Goal: Find specific page/section: Find specific page/section

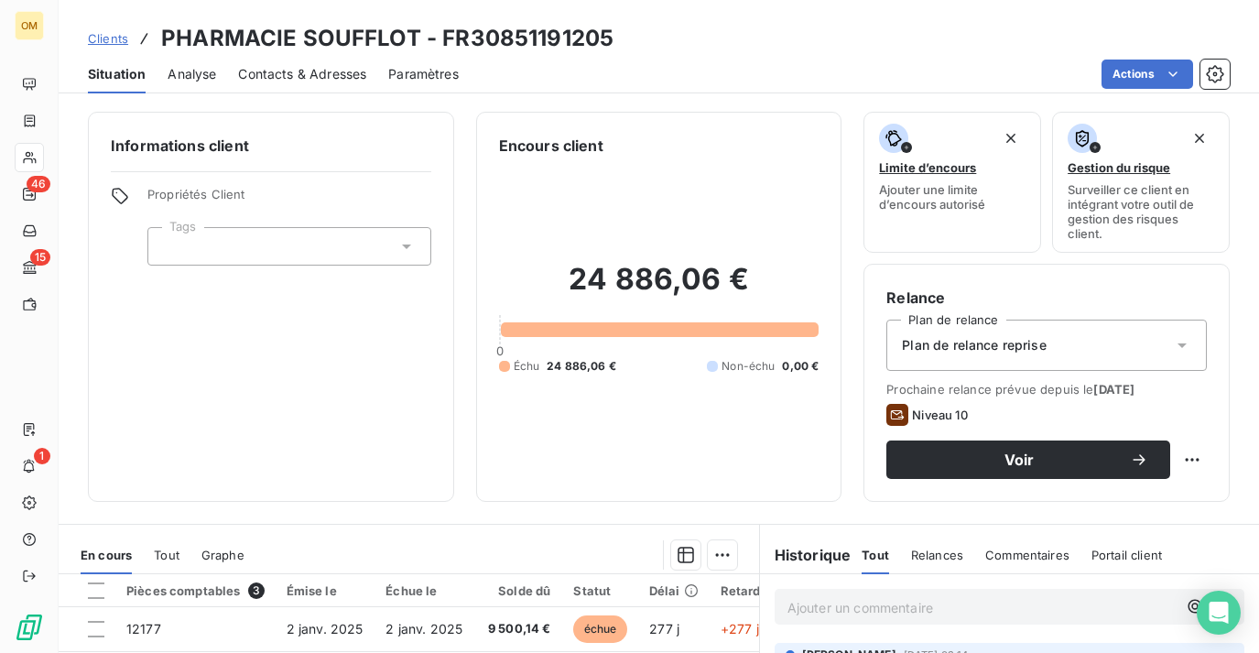
scroll to position [215, 0]
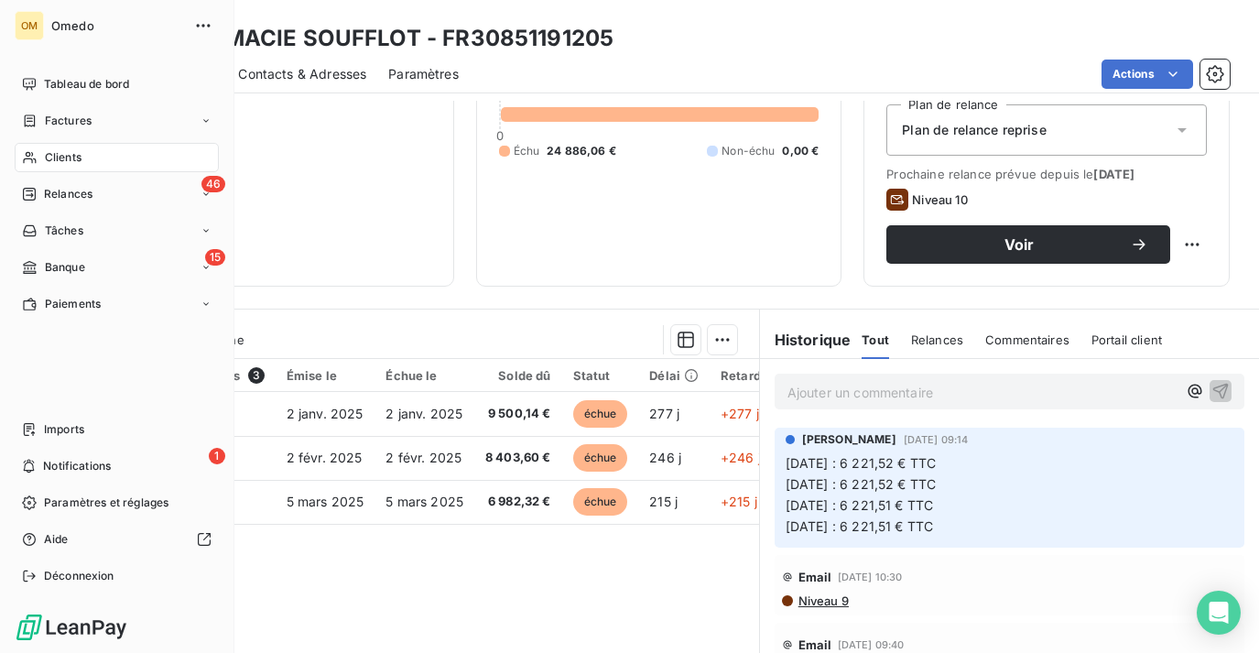
click at [61, 155] on span "Clients" at bounding box center [63, 157] width 37 height 16
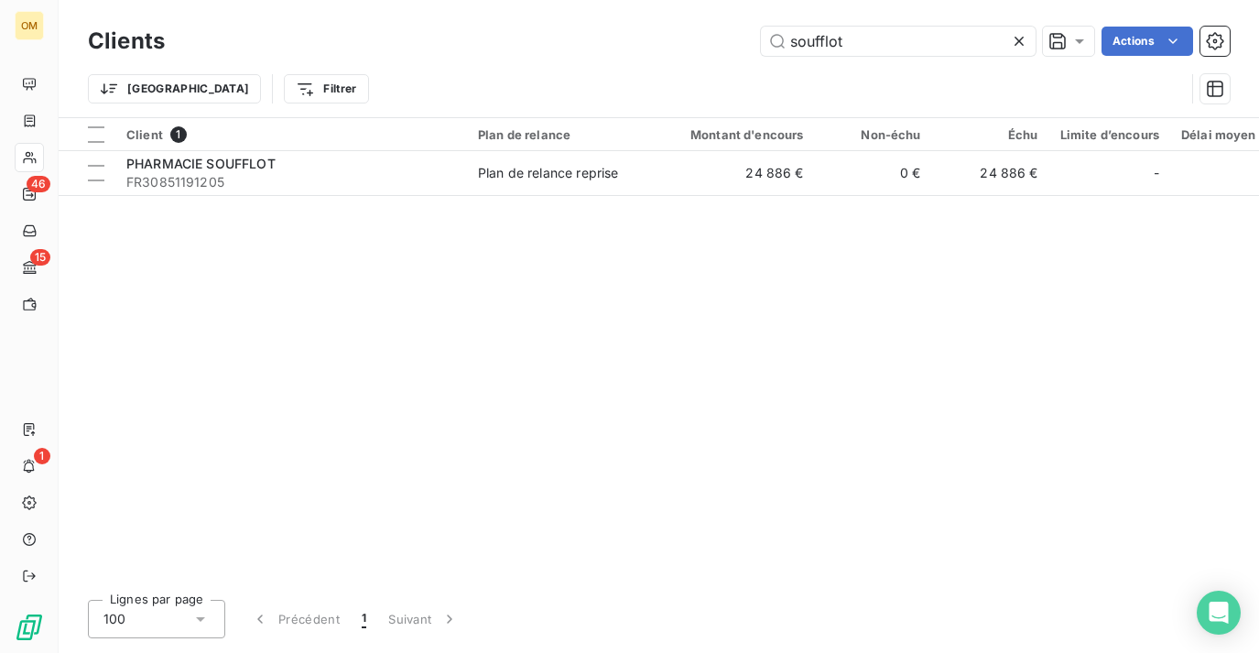
click at [1020, 35] on icon at bounding box center [1019, 41] width 18 height 18
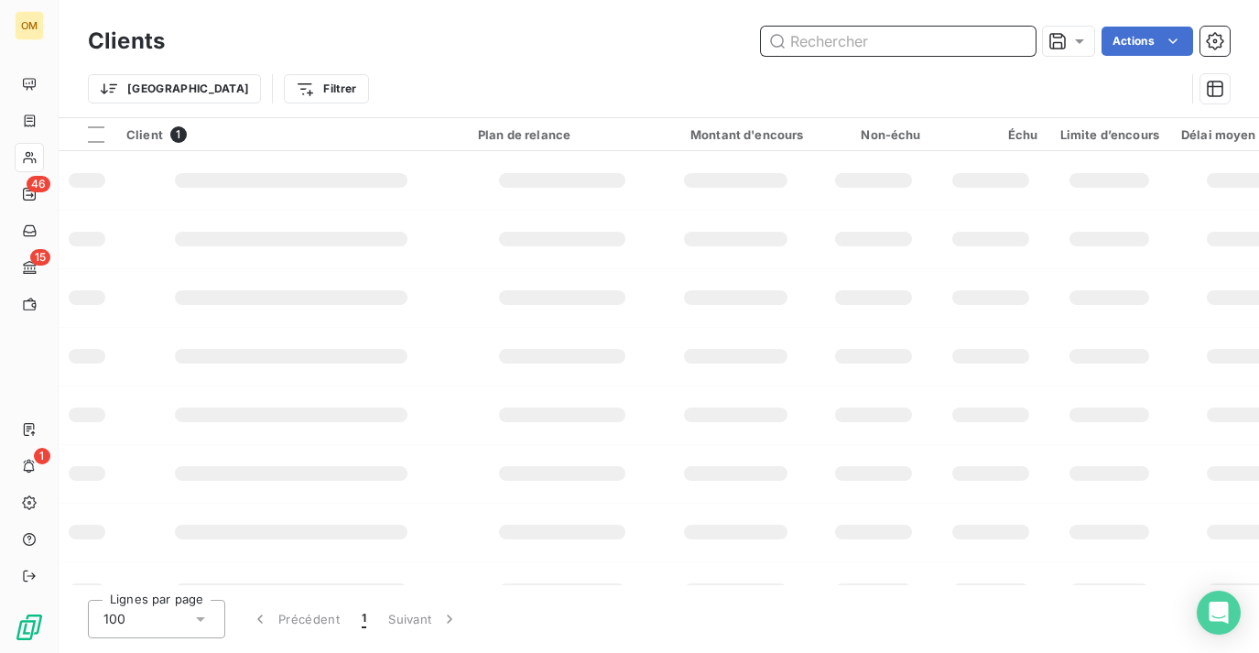
click at [884, 42] on input "text" at bounding box center [898, 41] width 275 height 29
paste input "[URL][DOMAIN_NAME]"
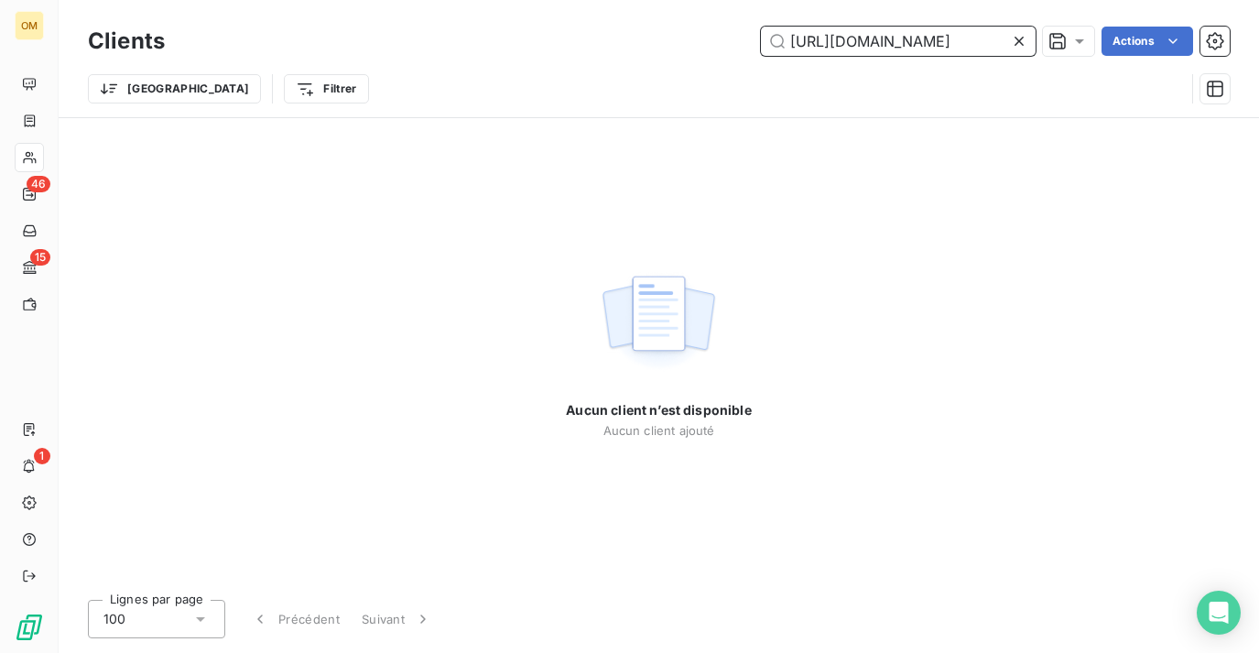
type input "[URL][DOMAIN_NAME]"
click at [1025, 47] on icon at bounding box center [1019, 41] width 18 height 18
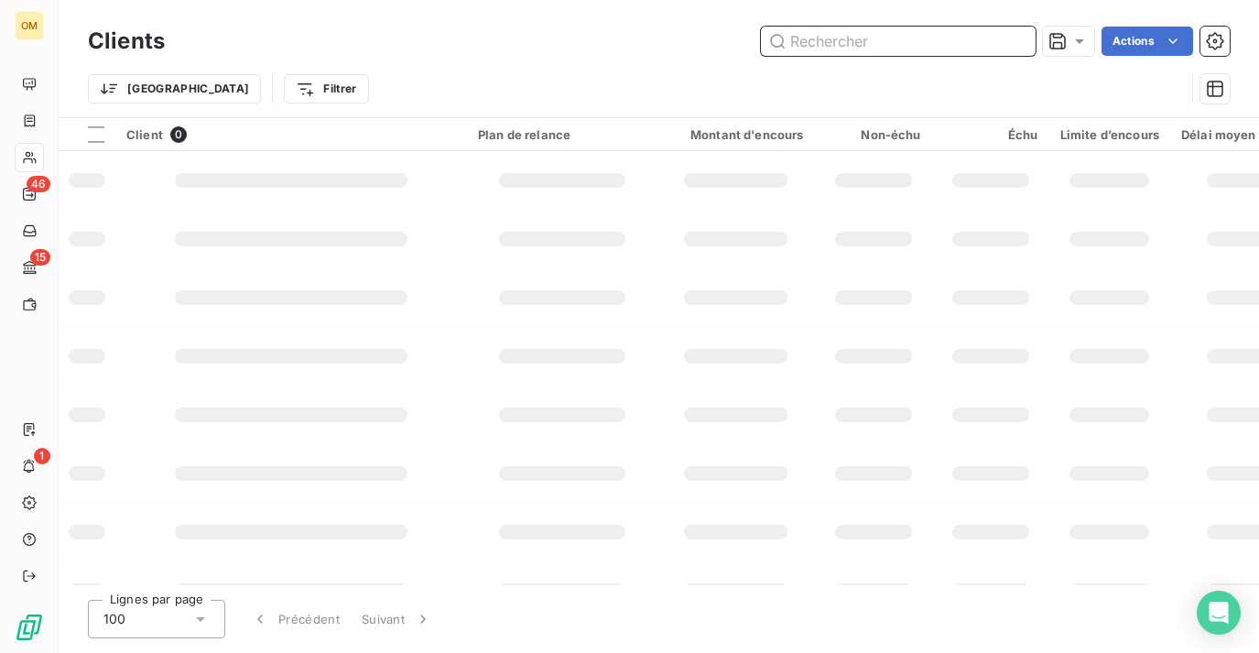
click at [956, 42] on input "text" at bounding box center [898, 41] width 275 height 29
type input "MONGE"
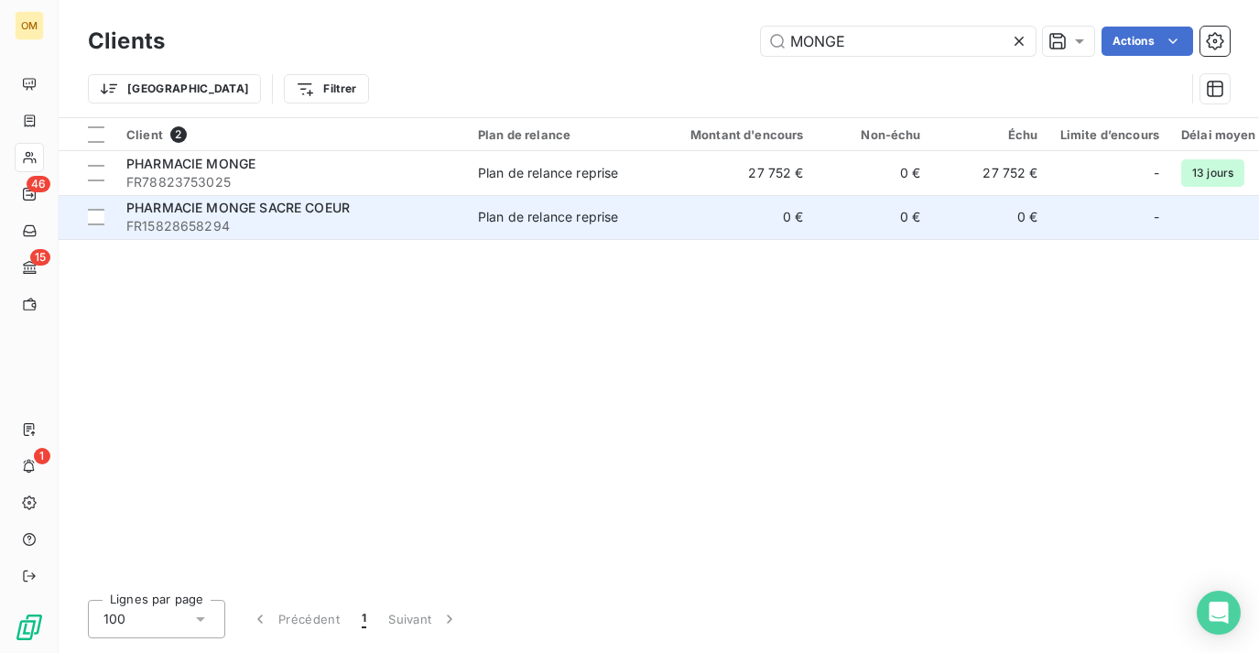
click at [518, 218] on div "Plan de relance reprise" at bounding box center [548, 217] width 140 height 18
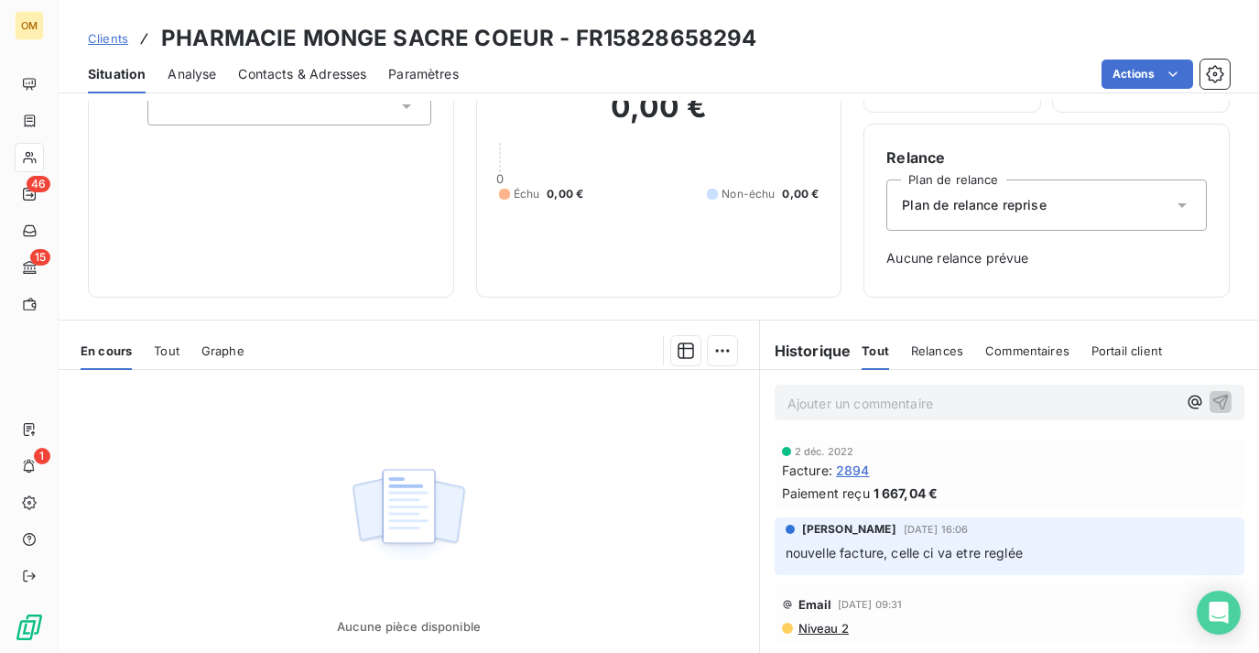
scroll to position [142, 0]
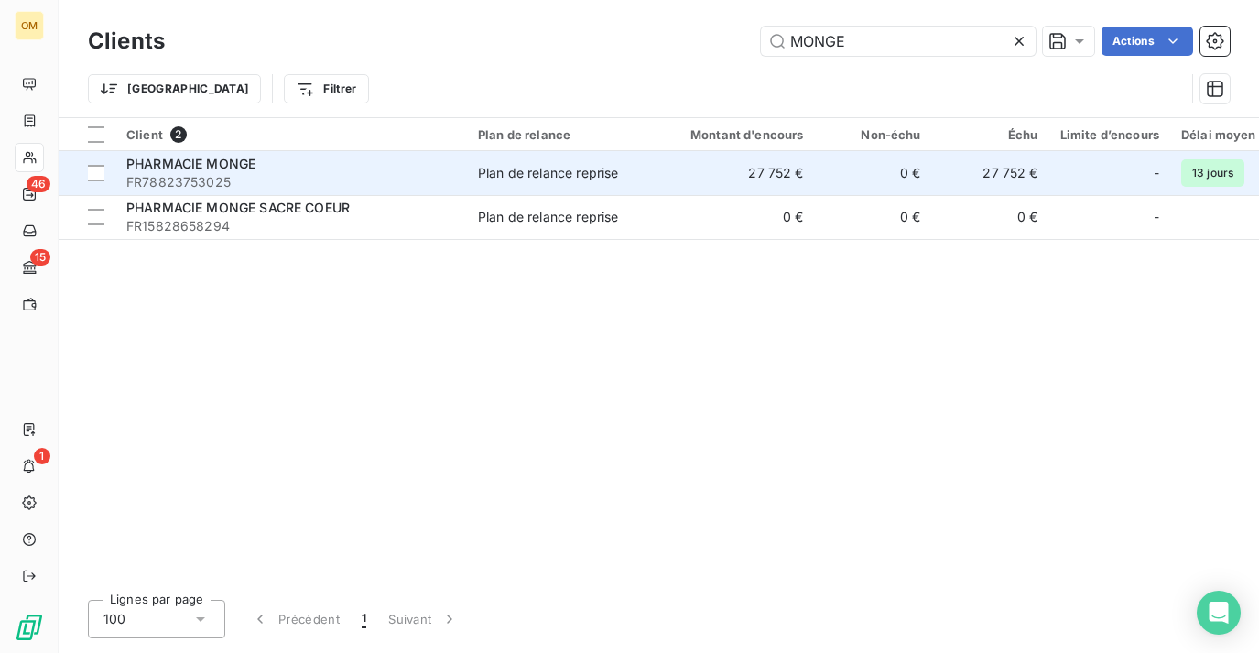
click at [611, 179] on div "Plan de relance reprise" at bounding box center [548, 173] width 140 height 18
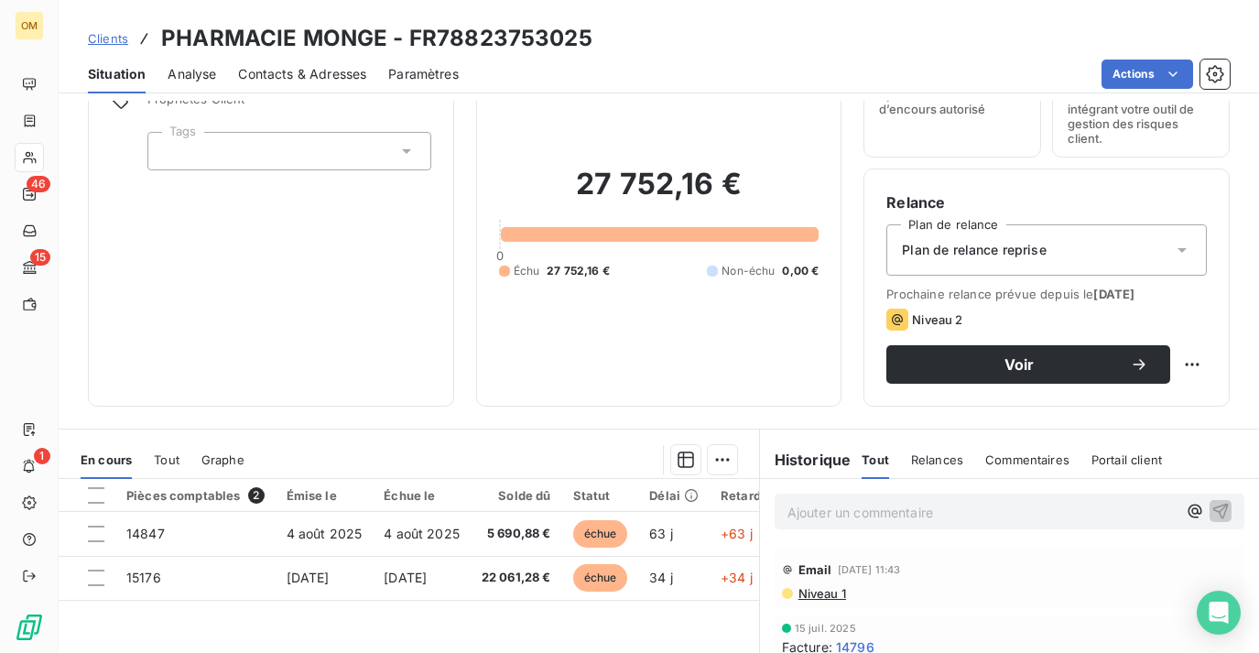
scroll to position [143, 0]
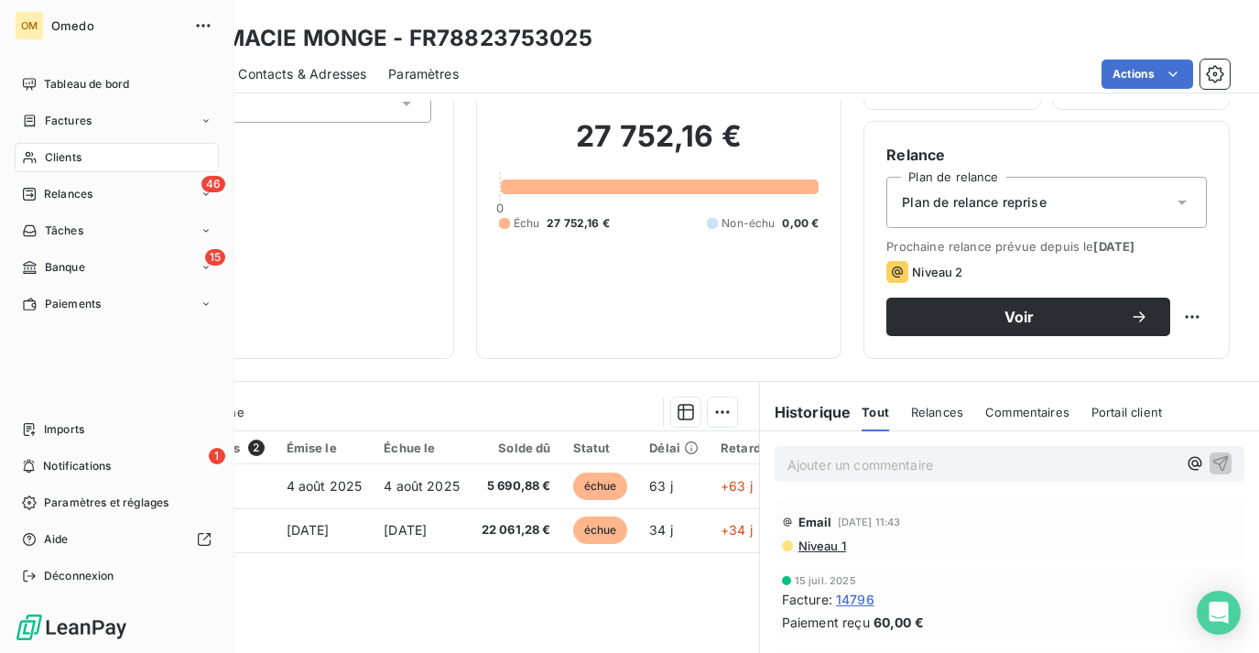
click at [102, 150] on div "Clients" at bounding box center [117, 157] width 204 height 29
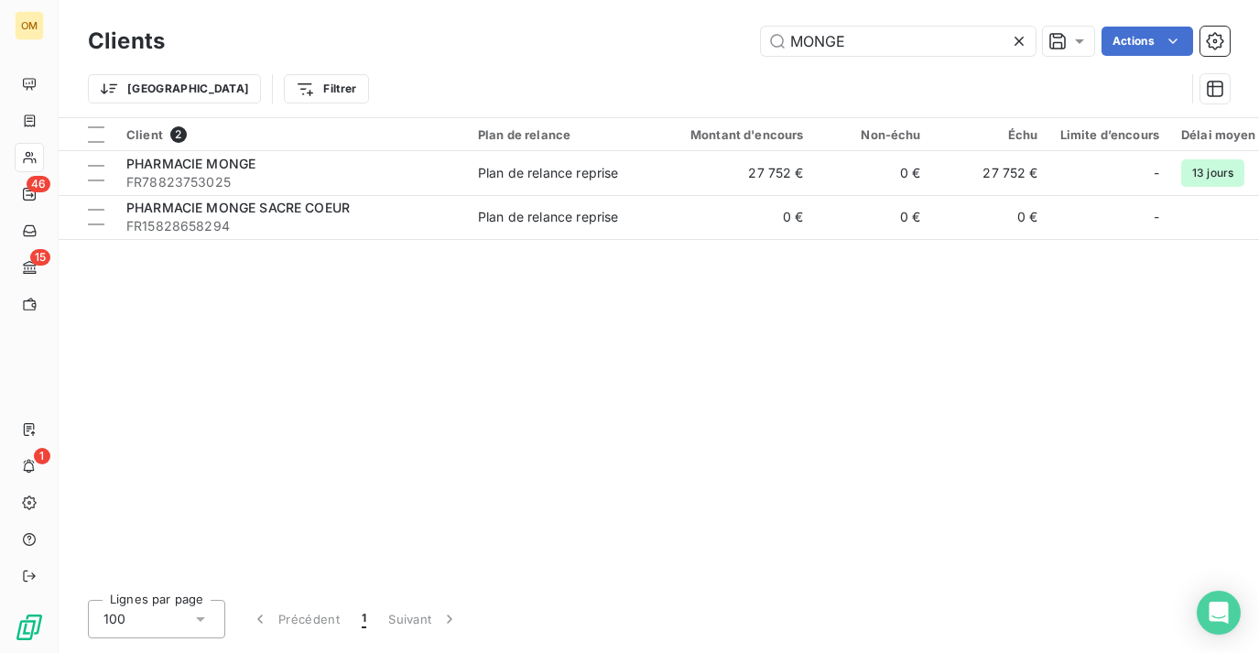
click at [1019, 36] on icon at bounding box center [1019, 41] width 18 height 18
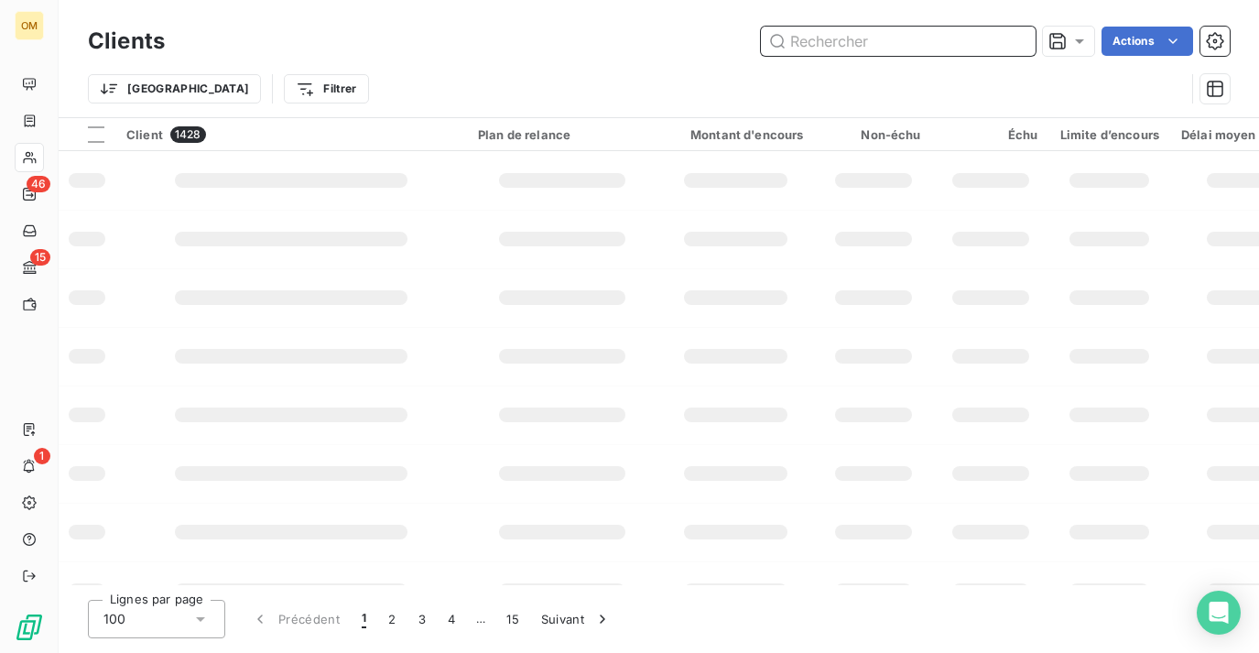
click at [937, 34] on input "text" at bounding box center [898, 41] width 275 height 29
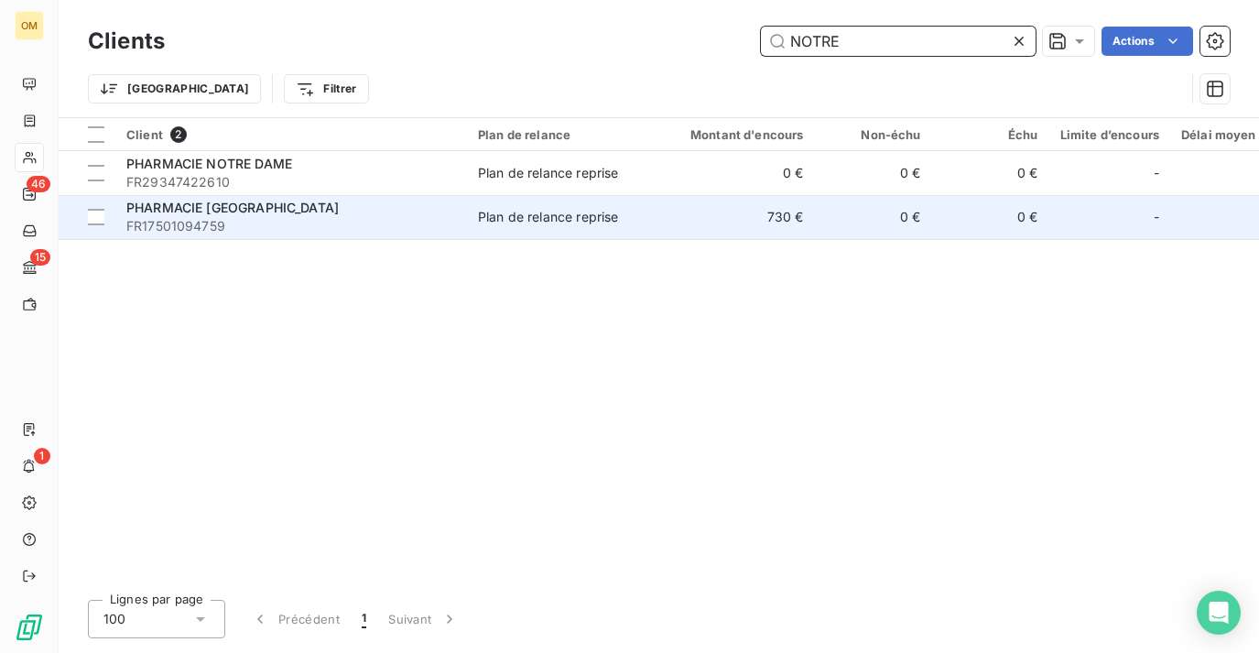
type input "NOTRE"
click at [525, 209] on div "Plan de relance reprise" at bounding box center [548, 217] width 140 height 18
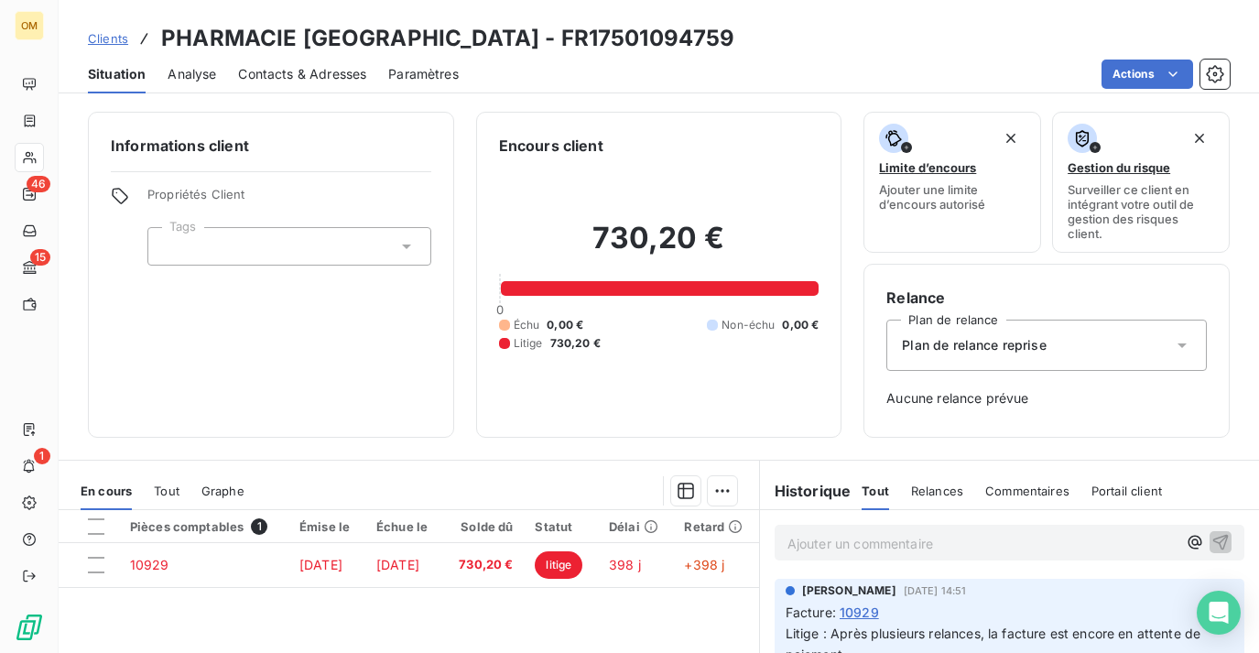
scroll to position [84, 0]
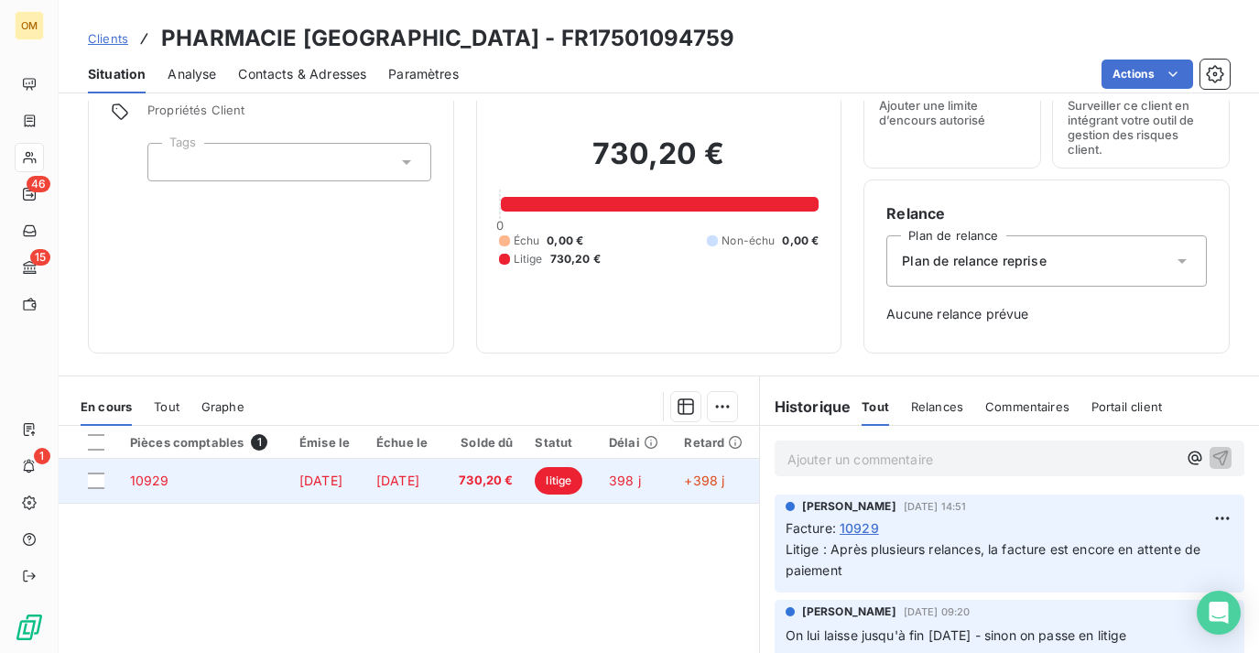
click at [443, 483] on td "[DATE]" at bounding box center [404, 481] width 78 height 44
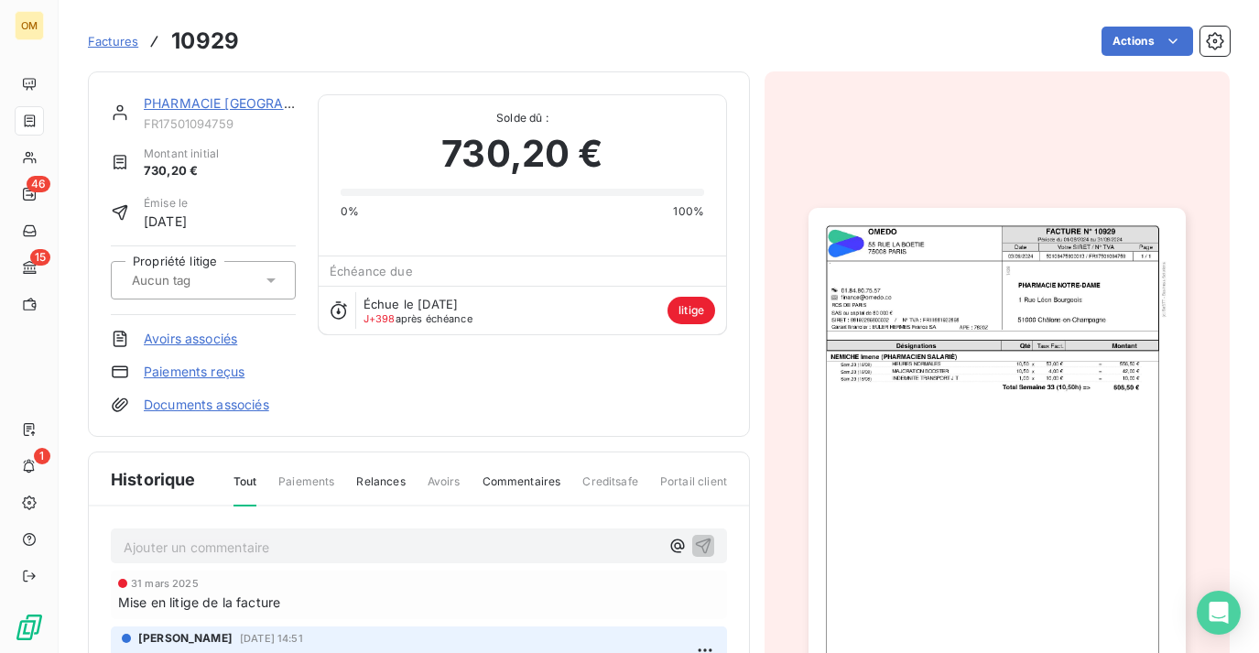
click at [1067, 295] on img "button" at bounding box center [996, 474] width 376 height 532
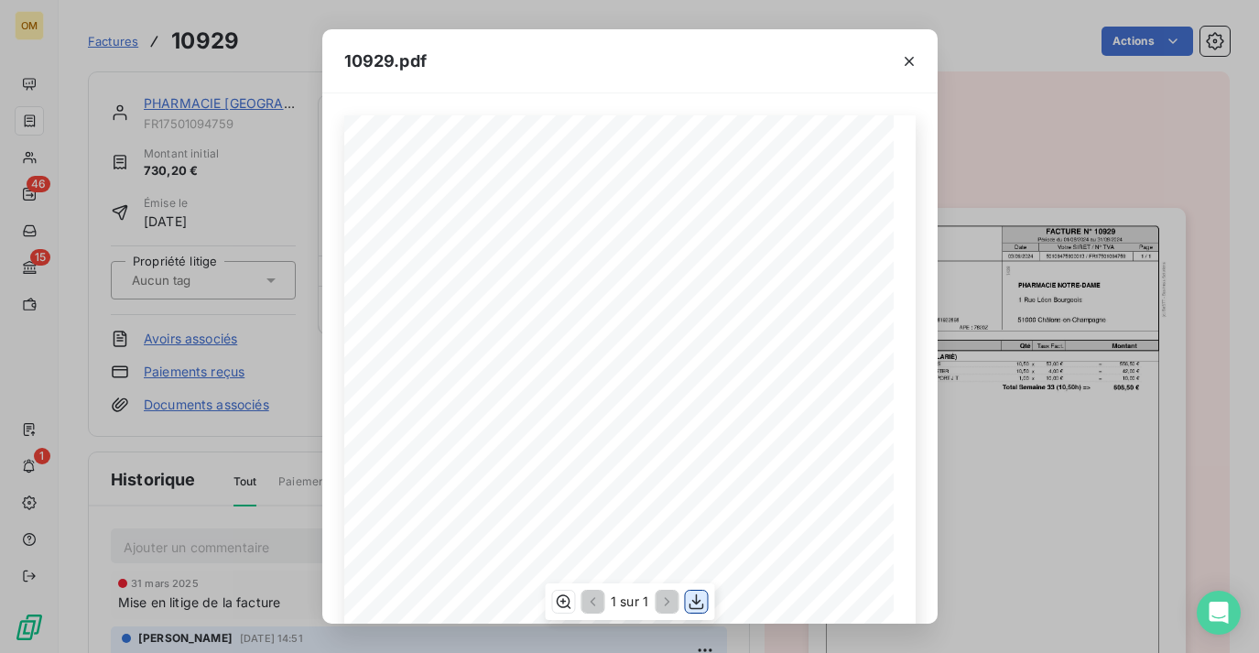
click at [703, 603] on icon "button" at bounding box center [696, 601] width 18 height 18
click at [913, 57] on icon "button" at bounding box center [909, 61] width 18 height 18
